Goal: Task Accomplishment & Management: Use online tool/utility

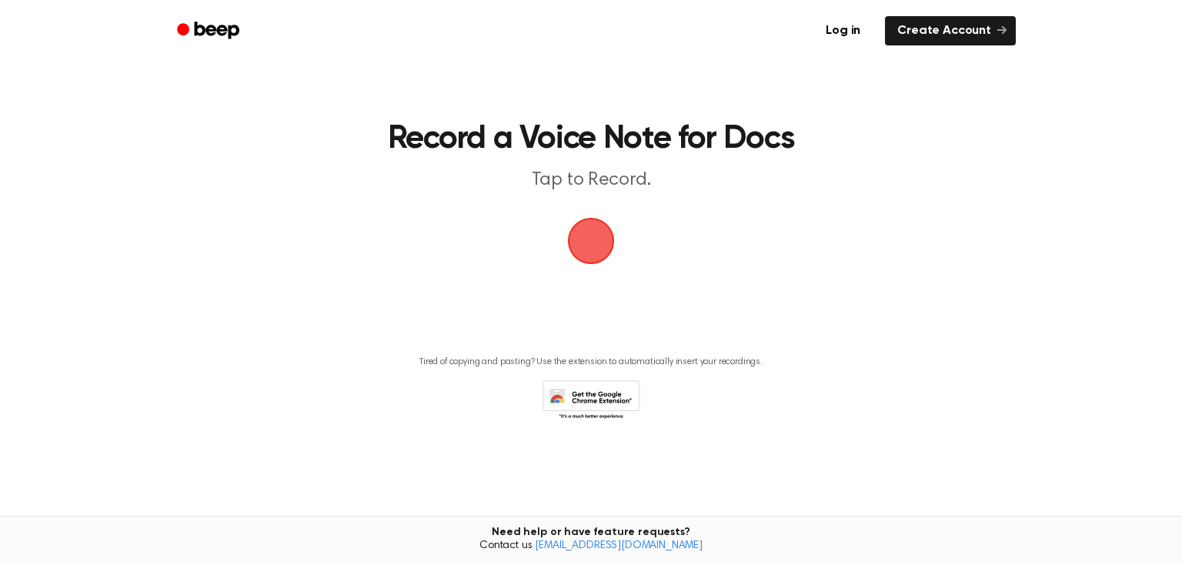
click at [604, 235] on span "button" at bounding box center [590, 240] width 85 height 85
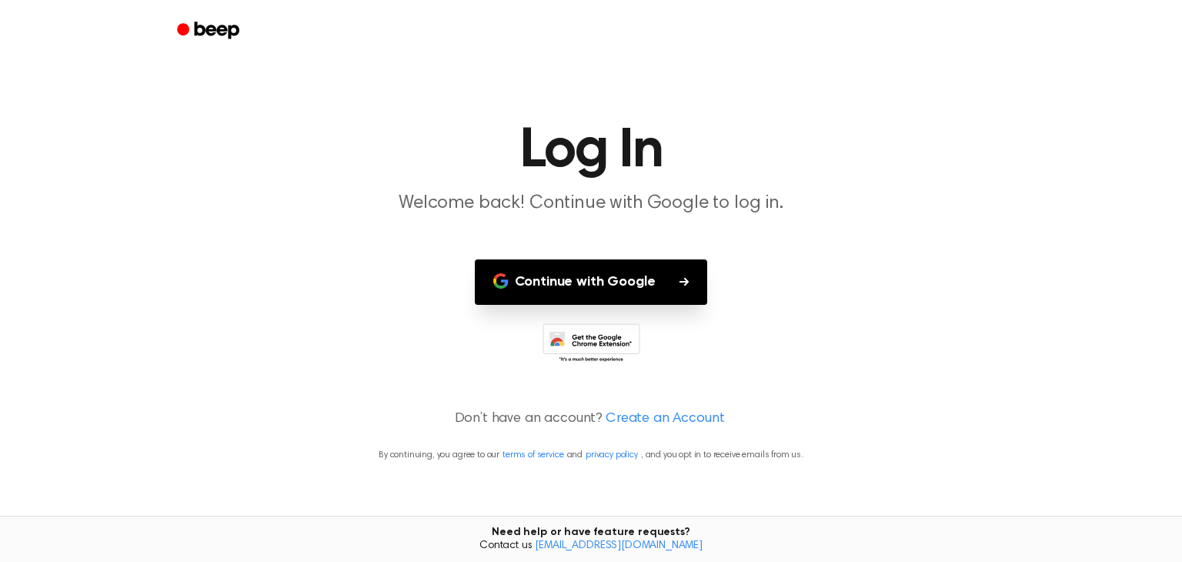
click at [603, 270] on button "Continue with Google" at bounding box center [591, 281] width 233 height 45
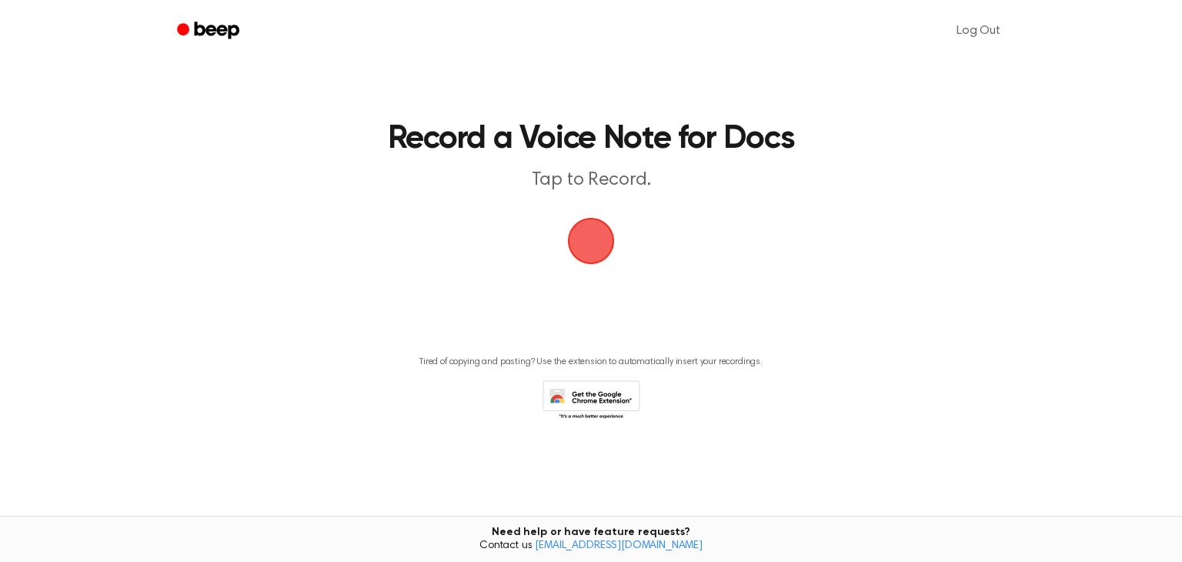
click at [591, 247] on span "button" at bounding box center [590, 240] width 59 height 59
click at [591, 247] on span "button" at bounding box center [591, 241] width 62 height 62
click at [595, 233] on span "button" at bounding box center [591, 240] width 63 height 63
click at [588, 255] on span "button" at bounding box center [591, 241] width 52 height 52
click at [727, 398] on div "Tired of copying and pasting? Use the extension to automatically insert your re…" at bounding box center [590, 383] width 1145 height 79
